Goal: Information Seeking & Learning: Learn about a topic

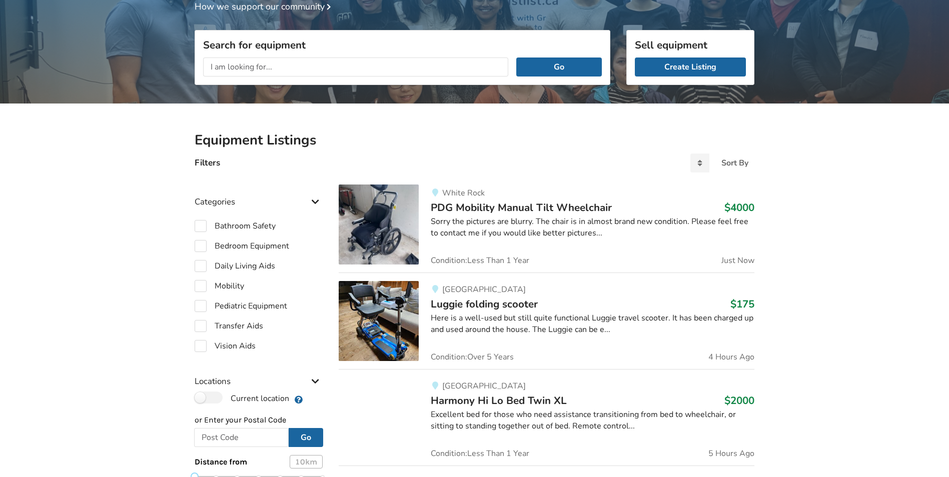
scroll to position [104, 0]
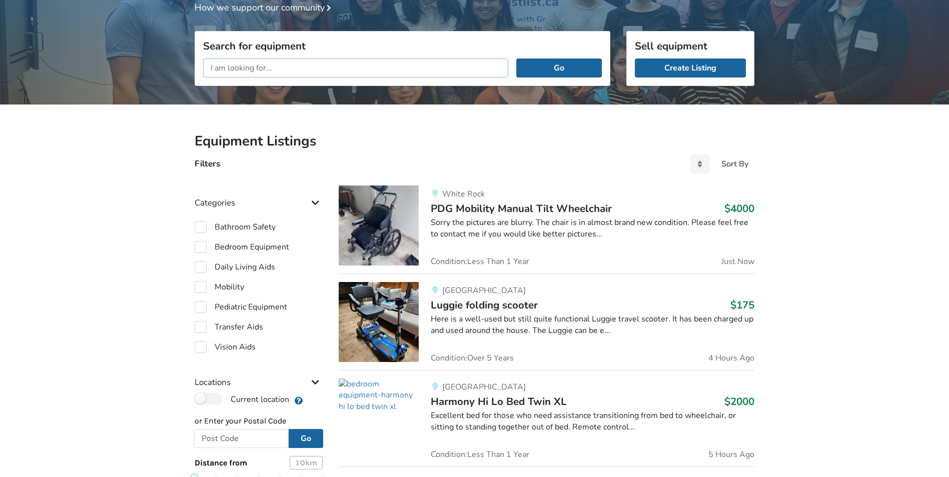
click at [271, 66] on input "text" at bounding box center [355, 68] width 305 height 19
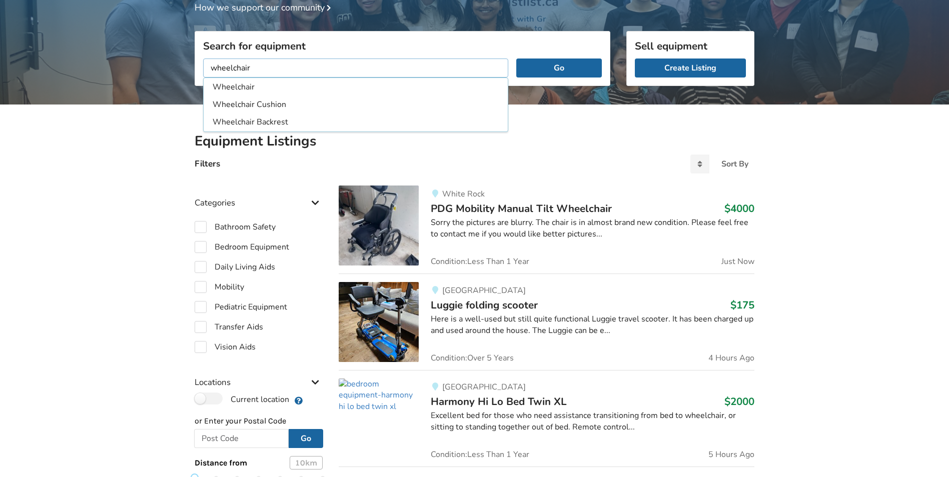
type input "wheelchair"
click at [516, 59] on button "Go" at bounding box center [559, 68] width 86 height 19
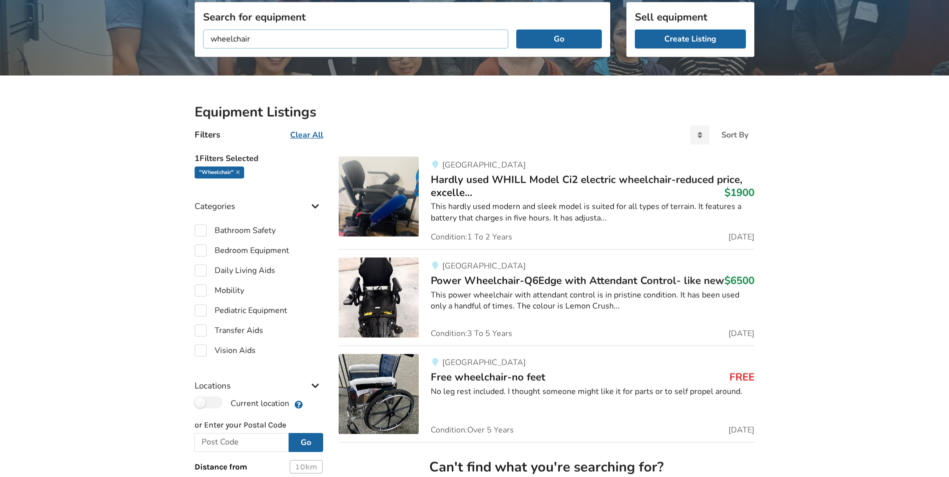
scroll to position [154, 0]
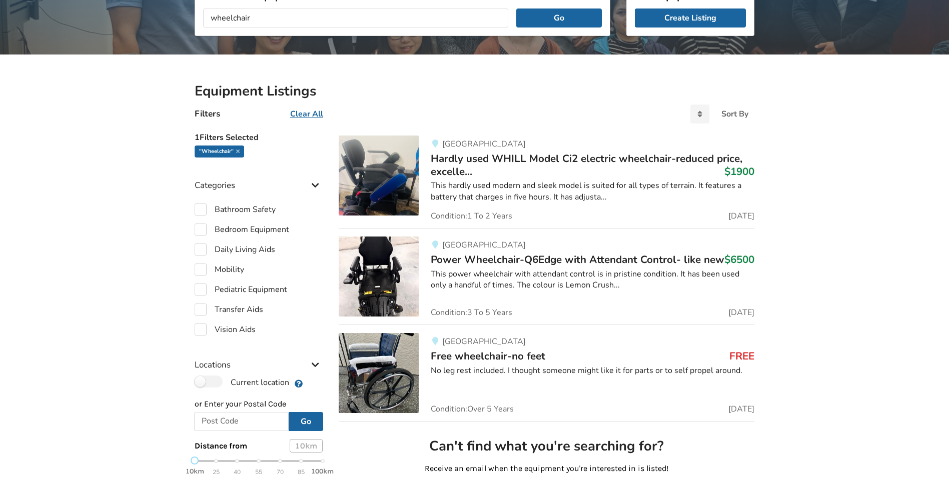
click at [384, 373] on img at bounding box center [379, 373] width 80 height 80
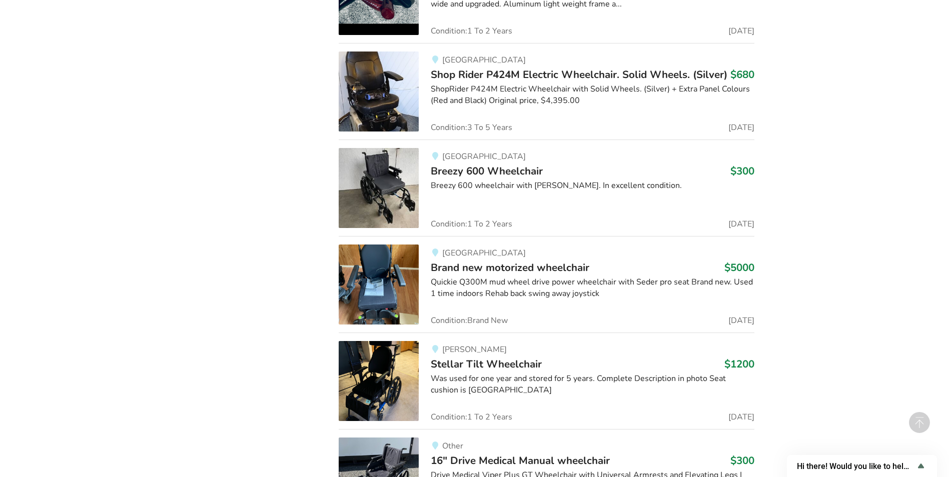
scroll to position [1551, 0]
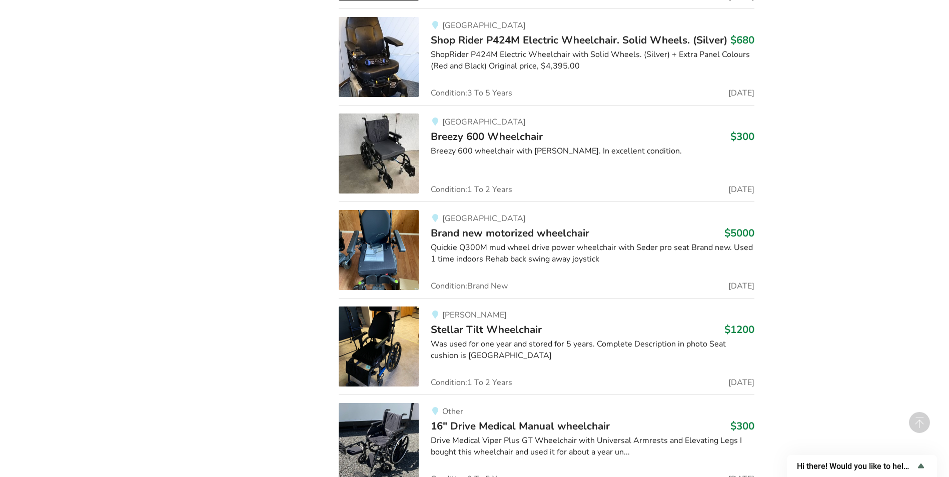
click at [393, 151] on img at bounding box center [379, 154] width 80 height 80
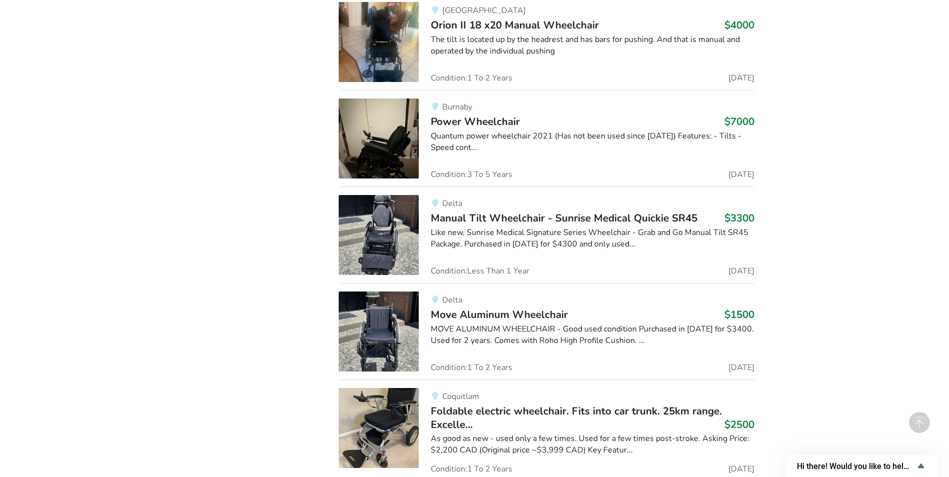
scroll to position [2071, 0]
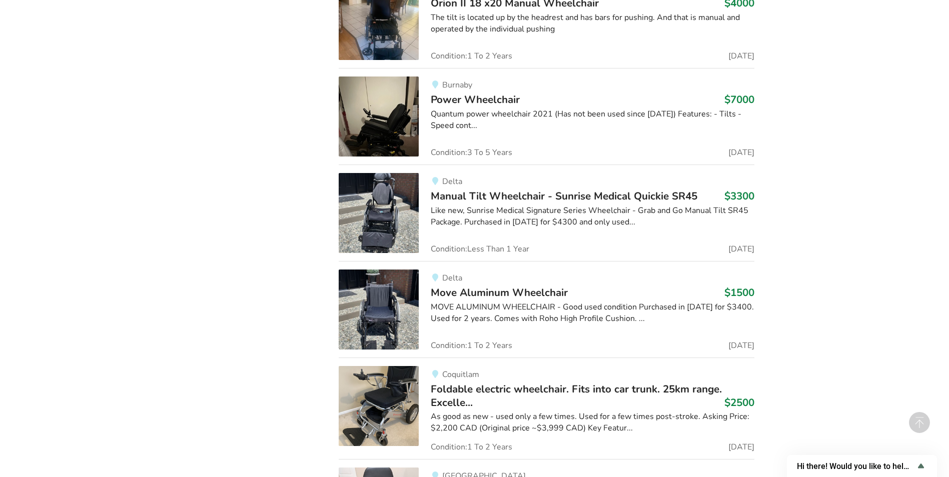
click at [392, 321] on img at bounding box center [379, 310] width 80 height 80
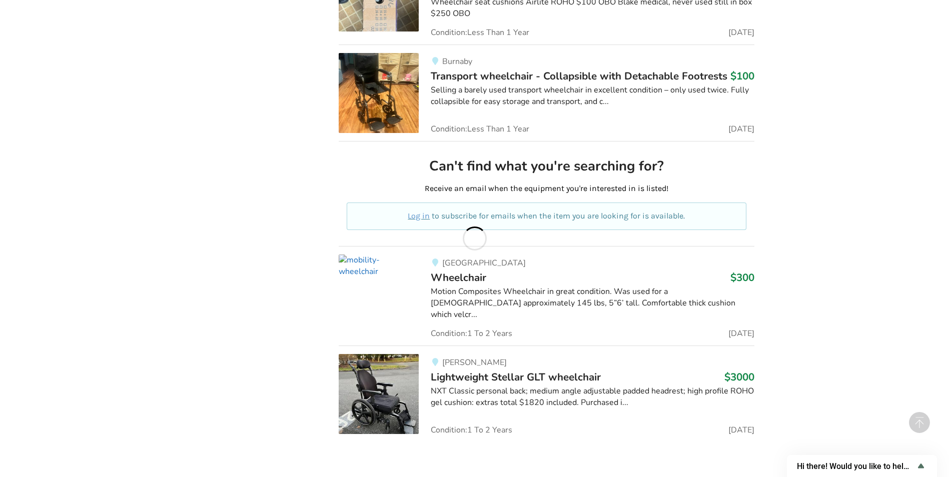
scroll to position [5039, 0]
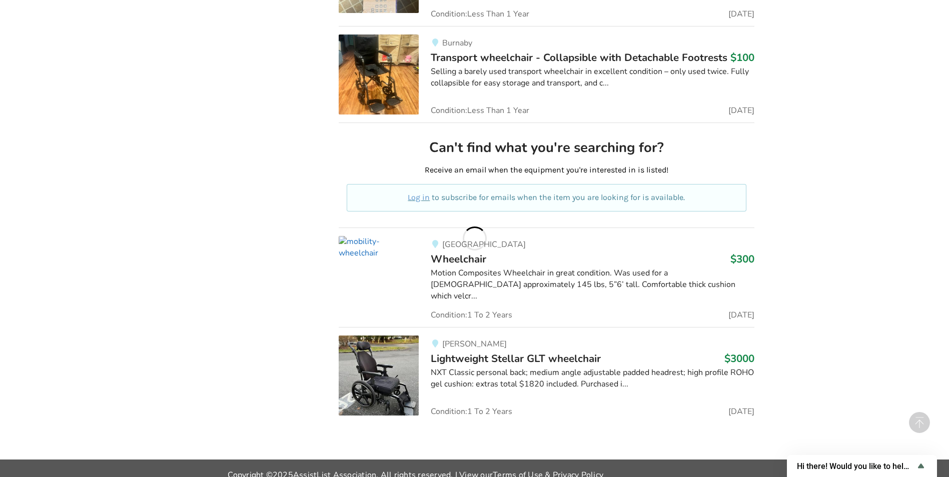
click at [385, 259] on img at bounding box center [379, 247] width 80 height 23
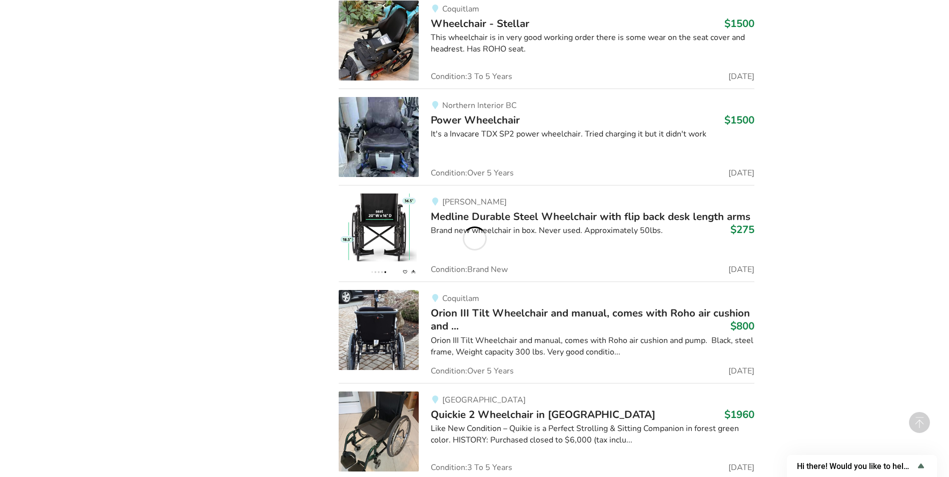
scroll to position [5990, 0]
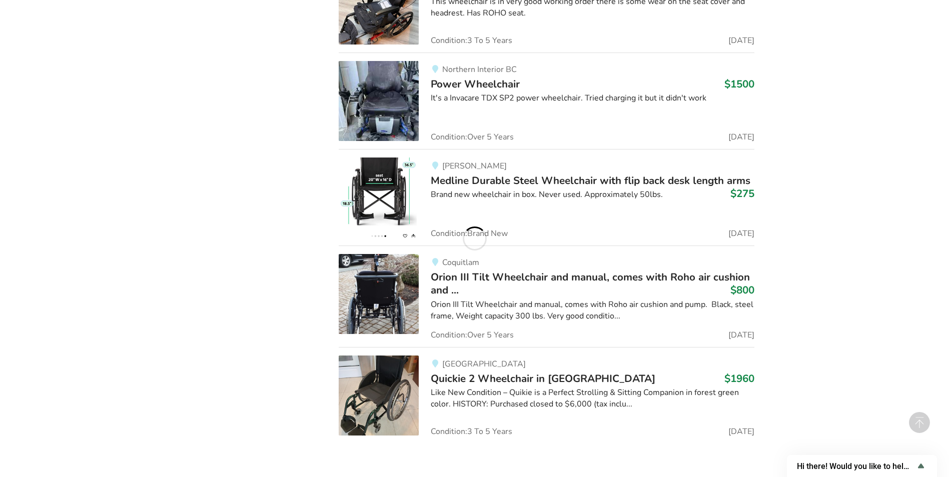
click at [382, 177] on img at bounding box center [379, 198] width 80 height 80
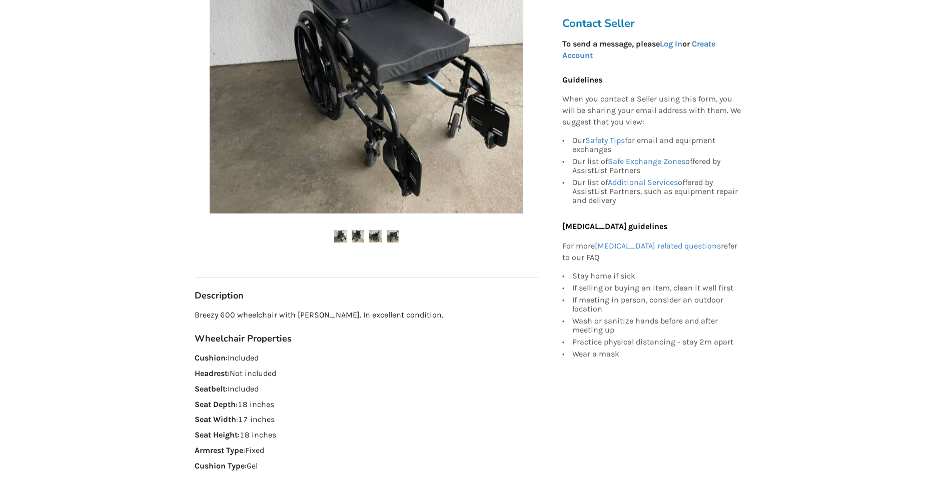
scroll to position [300, 0]
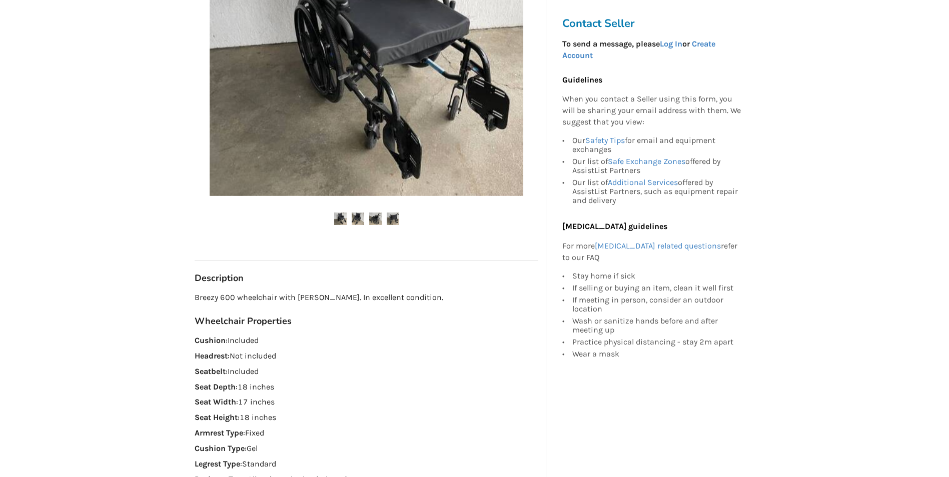
click at [272, 391] on p "Seat Depth : 18 inches" at bounding box center [367, 388] width 344 height 12
drag, startPoint x: 200, startPoint y: 385, endPoint x: 274, endPoint y: 379, distance: 74.8
click at [274, 379] on div "Wheelchair Properties Cushion : Included Headrest : Not included Seatbelt : Inc…" at bounding box center [367, 447] width 344 height 263
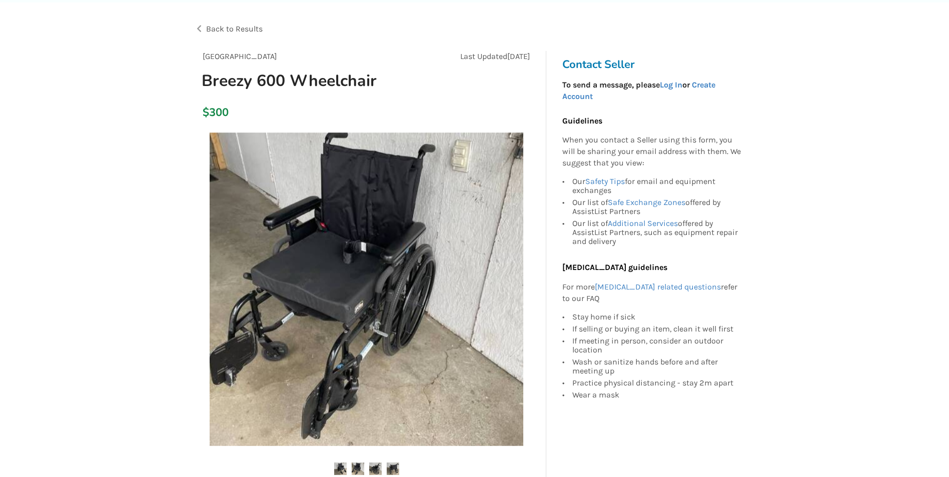
scroll to position [0, 0]
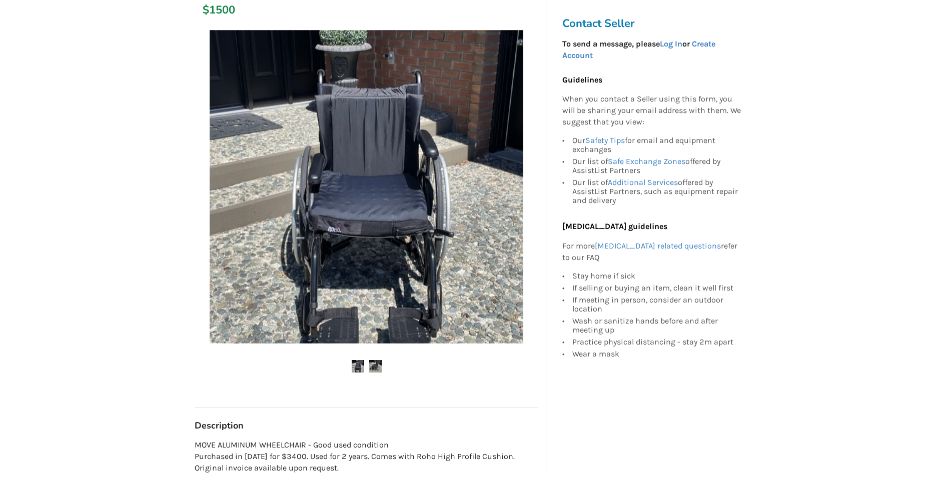
scroll to position [150, 0]
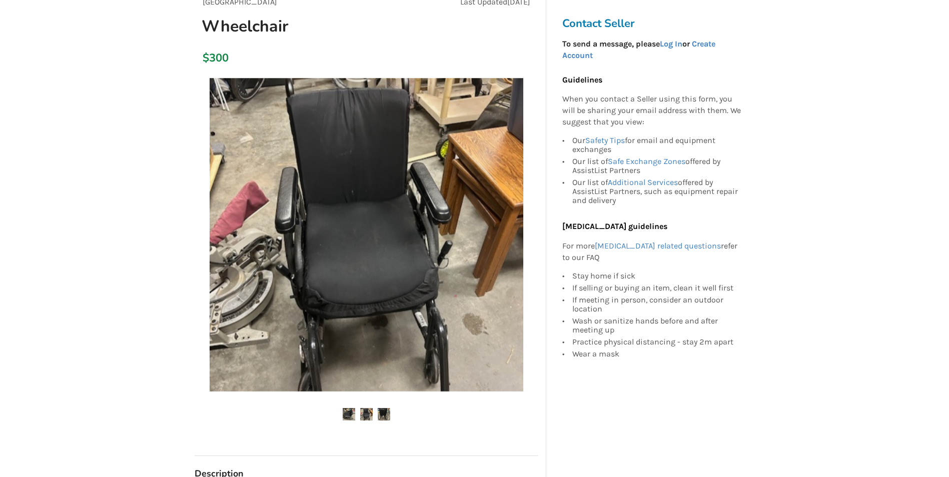
scroll to position [100, 0]
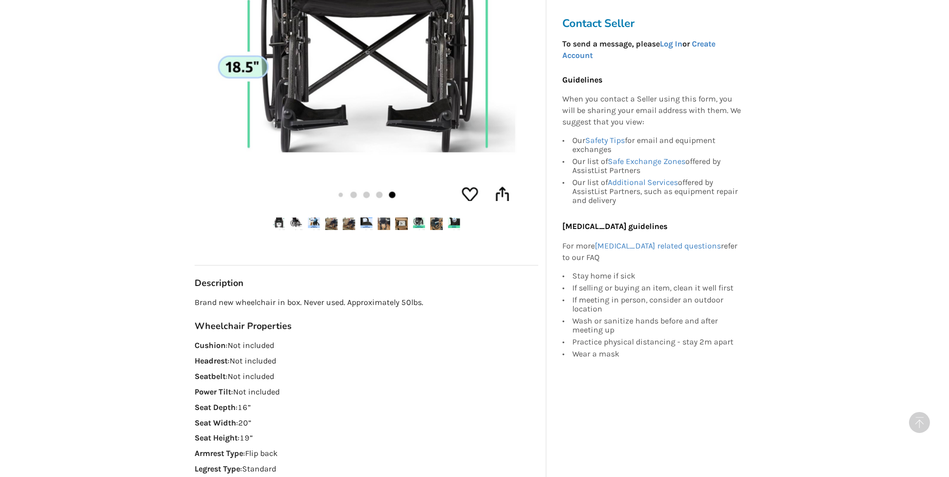
scroll to position [350, 0]
